Goal: Transaction & Acquisition: Purchase product/service

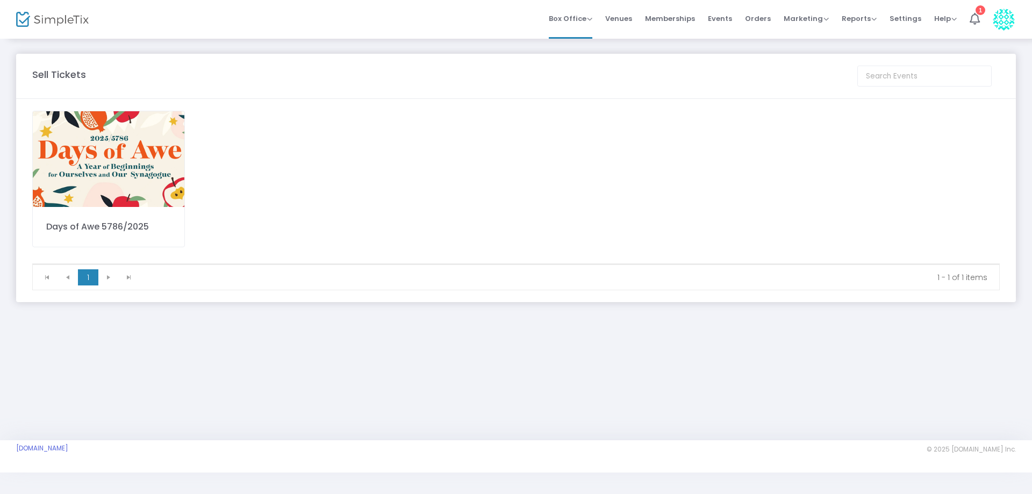
click at [92, 146] on img at bounding box center [109, 159] width 152 height 96
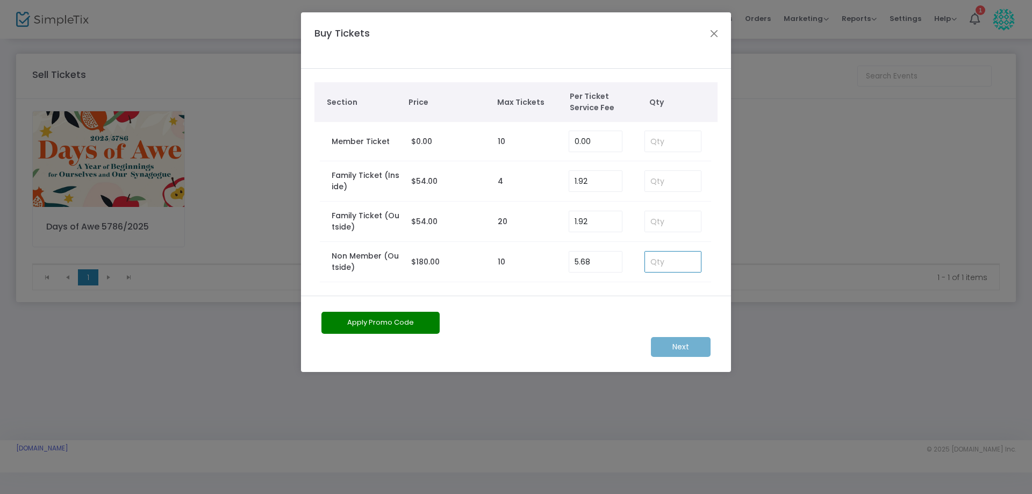
click at [667, 265] on input at bounding box center [673, 262] width 56 height 20
type input "1"
click at [684, 345] on m-button "Next" at bounding box center [681, 347] width 60 height 20
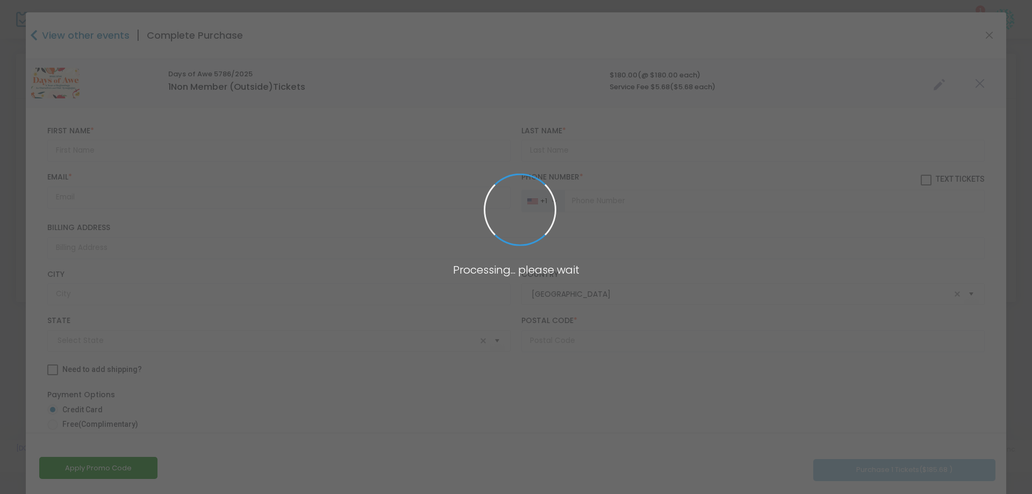
type input "[US_STATE]"
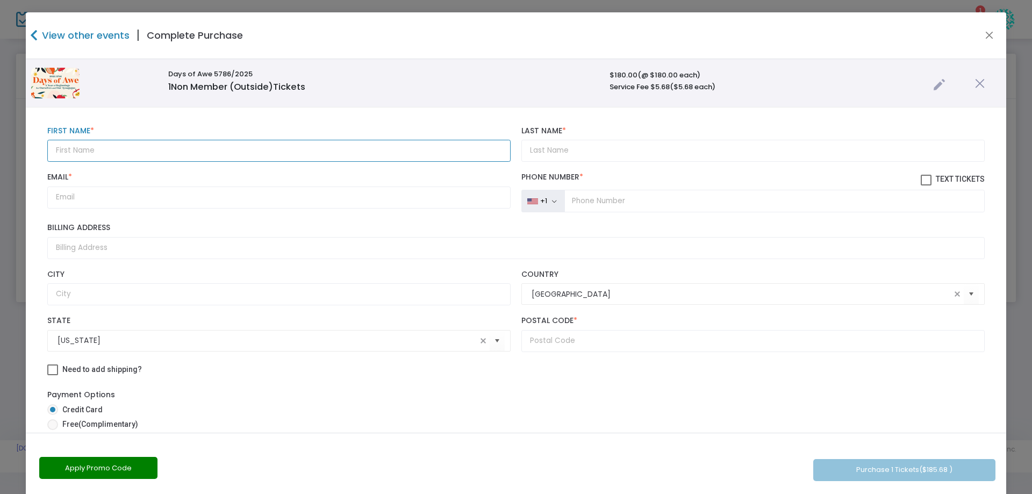
click at [74, 149] on input "text" at bounding box center [278, 151] width 463 height 22
type input "Judith"
click at [528, 146] on input "Last Name *" at bounding box center [752, 151] width 463 height 22
type input "w"
type input "W"
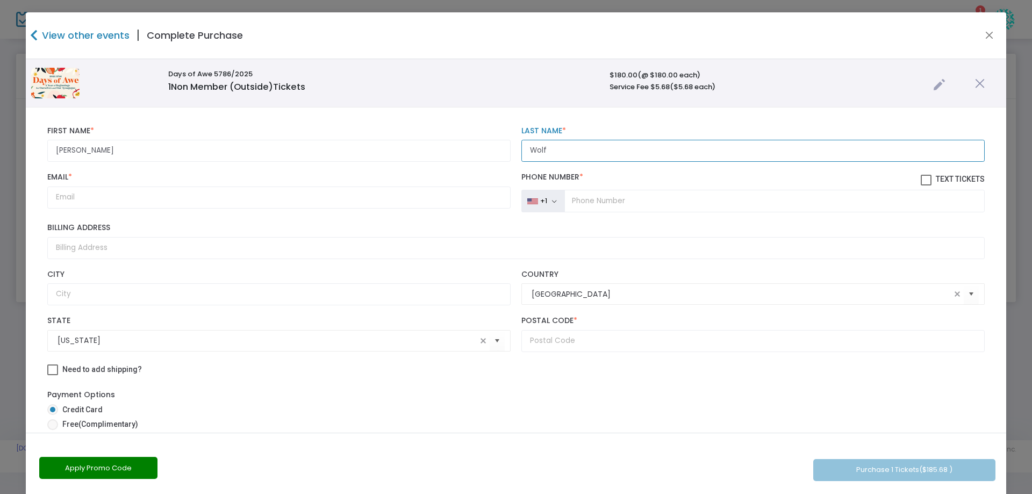
type input "Wolf"
click at [59, 192] on input "Email *" at bounding box center [278, 197] width 463 height 22
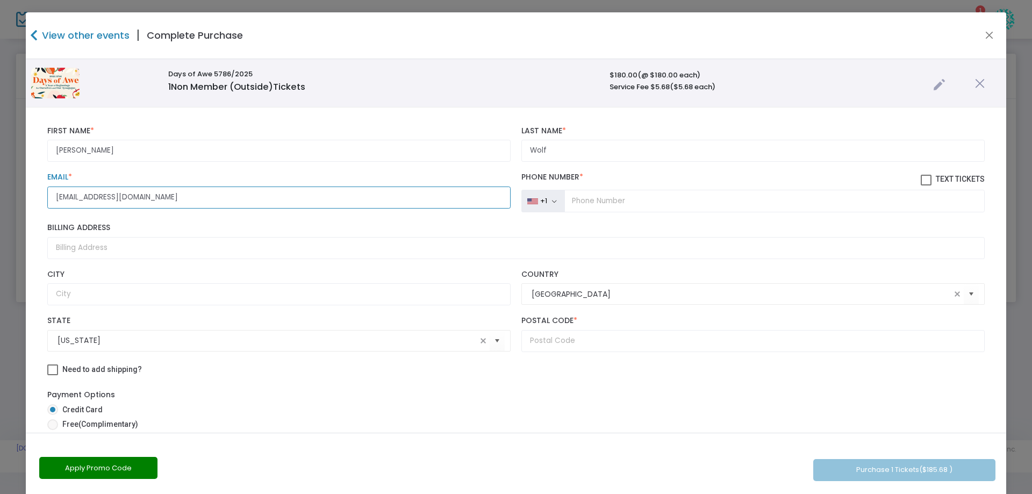
click at [83, 196] on input "gldsk8R@gamil.com" at bounding box center [278, 197] width 463 height 22
click at [109, 193] on input "gldsk8r@gamil.com" at bounding box center [278, 197] width 463 height 22
type input "gldsk8r@gmail.com"
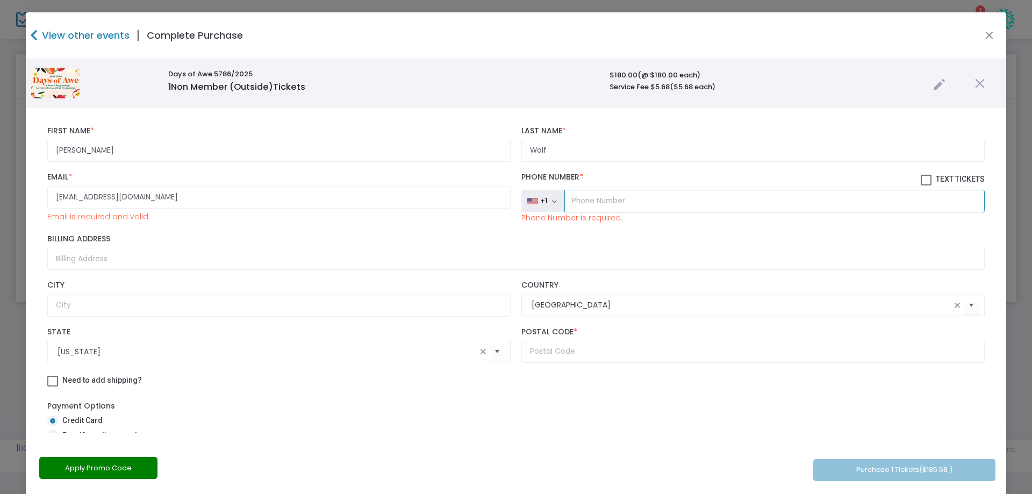
click at [582, 200] on input "tel" at bounding box center [774, 201] width 420 height 23
type input "(516) 369-4462"
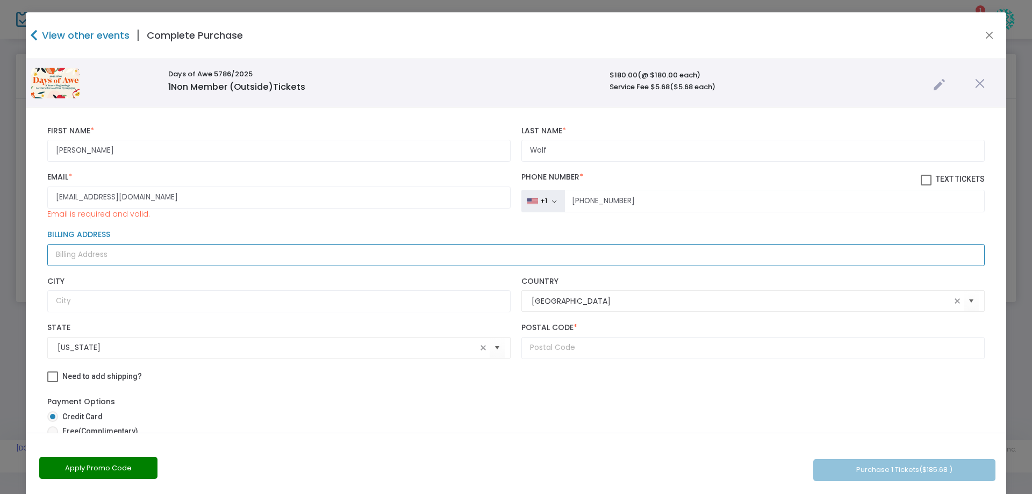
click at [73, 256] on input "Billing Address" at bounding box center [515, 255] width 937 height 22
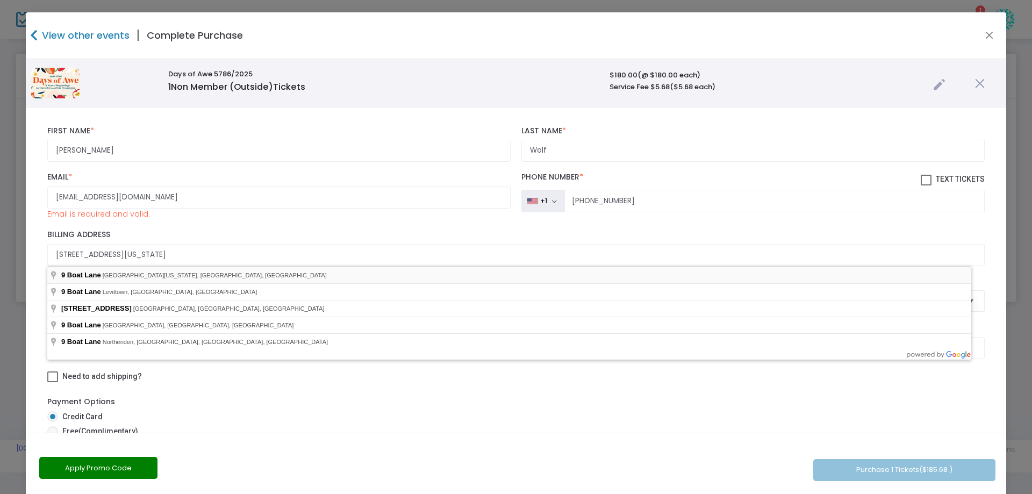
type input "9 Boat Lane"
type input "Port Washington"
type input "11050"
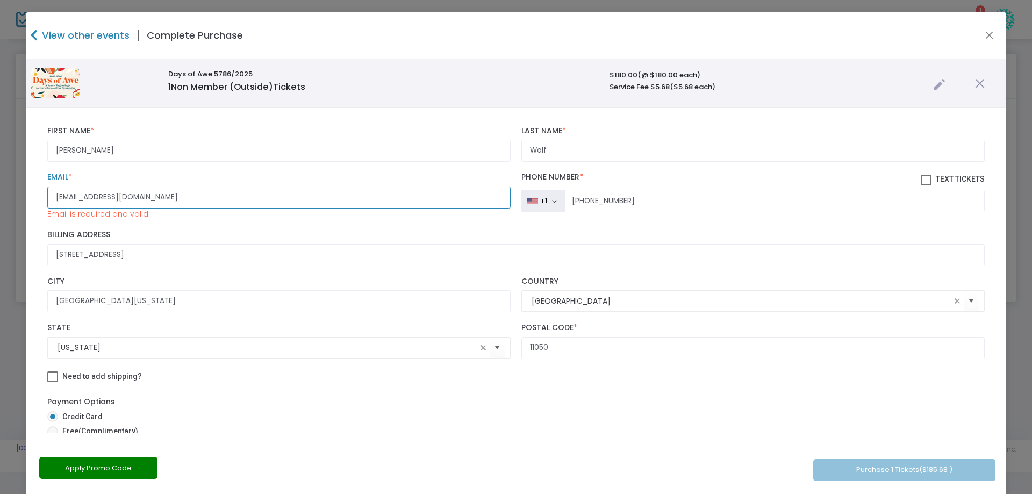
click at [134, 195] on input "gldsk8r@gmail.com" at bounding box center [278, 197] width 463 height 22
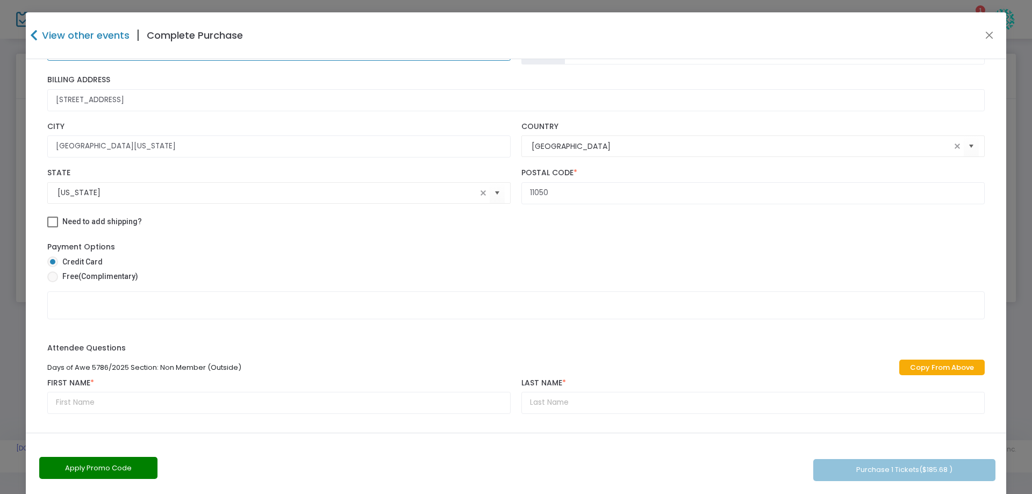
type input "gldsk8r@gmail.com"
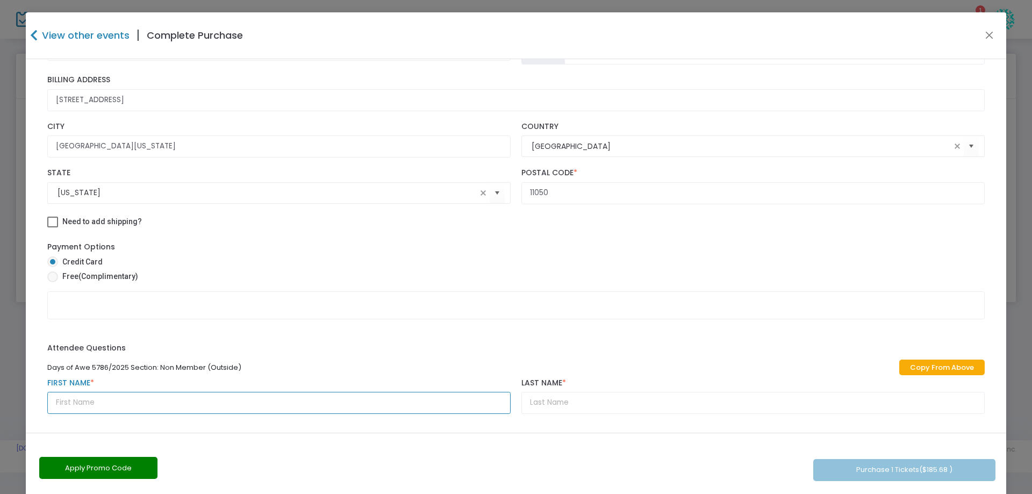
click at [76, 405] on input "text" at bounding box center [278, 403] width 463 height 22
type input "Judith"
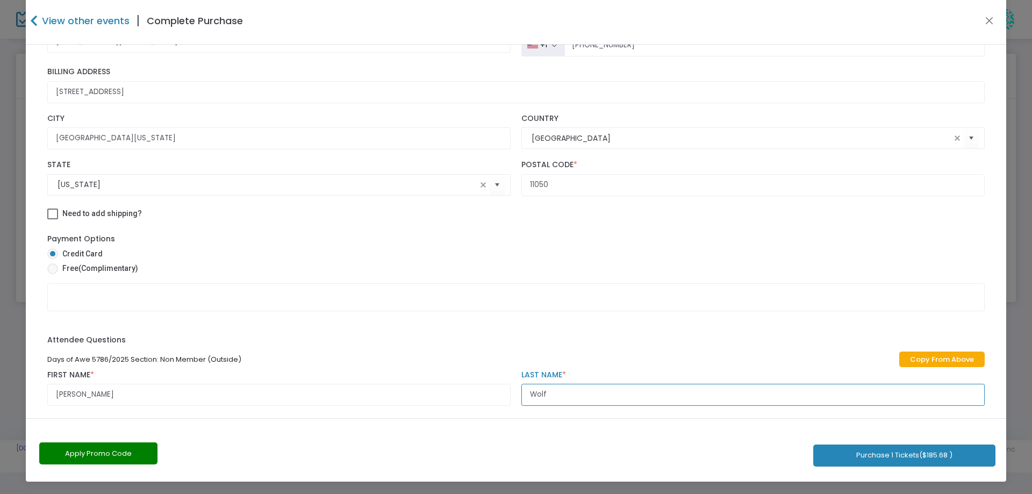
scroll to position [148, 0]
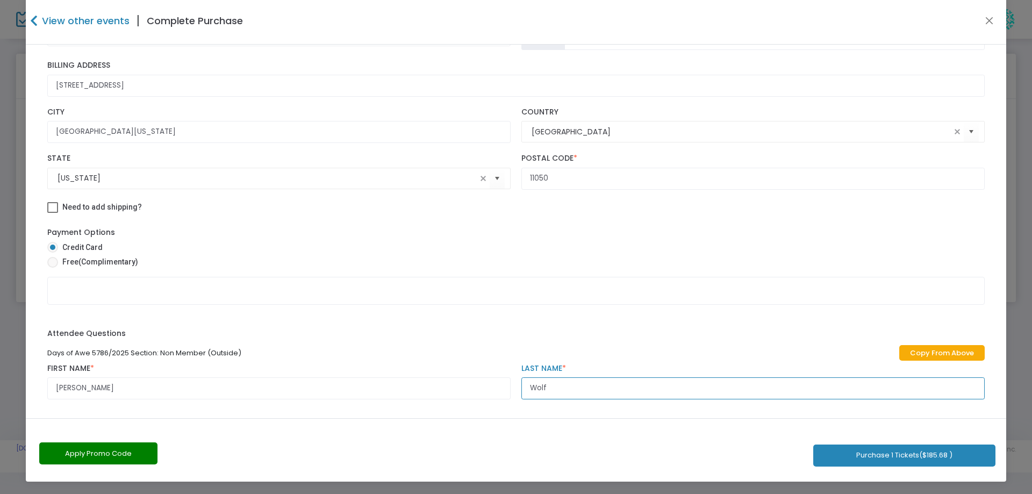
type input "Wolf"
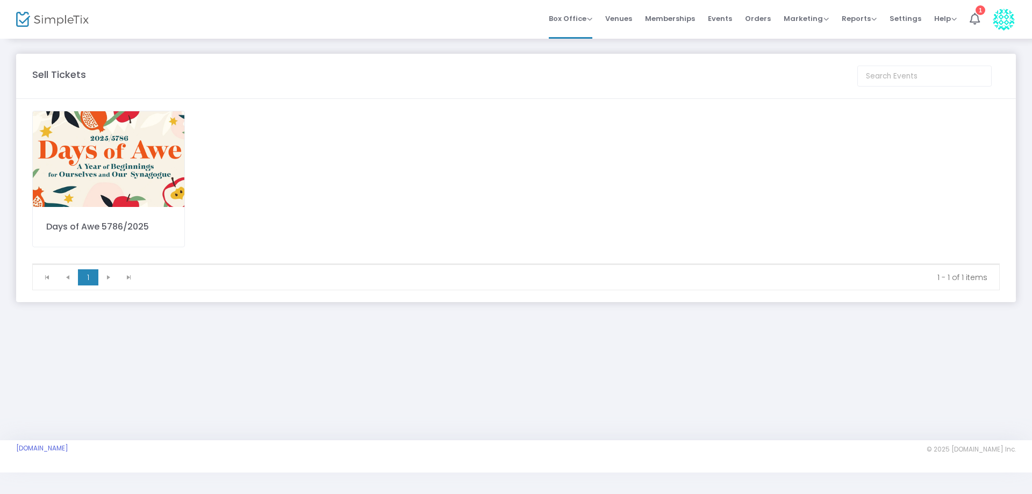
click at [723, 20] on span "Events" at bounding box center [720, 18] width 24 height 27
click at [722, 16] on span "Events" at bounding box center [720, 18] width 24 height 27
click at [732, 16] on span "Events" at bounding box center [720, 18] width 24 height 27
click at [729, 18] on span "Events" at bounding box center [720, 18] width 24 height 27
click at [730, 18] on span "Events" at bounding box center [720, 18] width 24 height 27
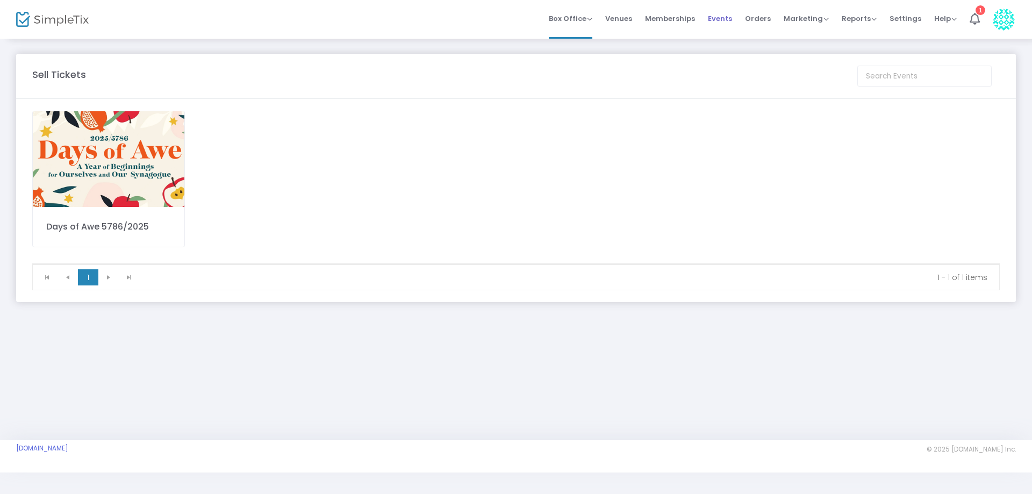
click at [727, 16] on span "Events" at bounding box center [720, 18] width 24 height 27
click at [723, 16] on span "Events" at bounding box center [720, 18] width 24 height 27
click at [728, 18] on span "Events" at bounding box center [720, 18] width 24 height 27
